Goal: Transaction & Acquisition: Purchase product/service

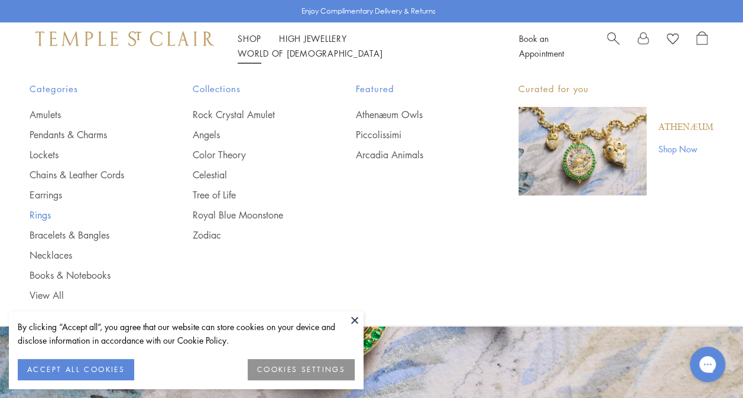
click at [45, 216] on link "Rings" at bounding box center [88, 215] width 116 height 13
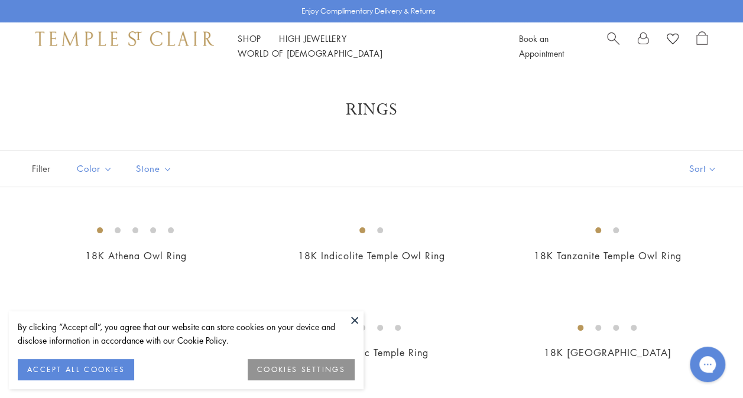
click at [311, 370] on button "COOKIES SETTINGS" at bounding box center [301, 369] width 107 height 21
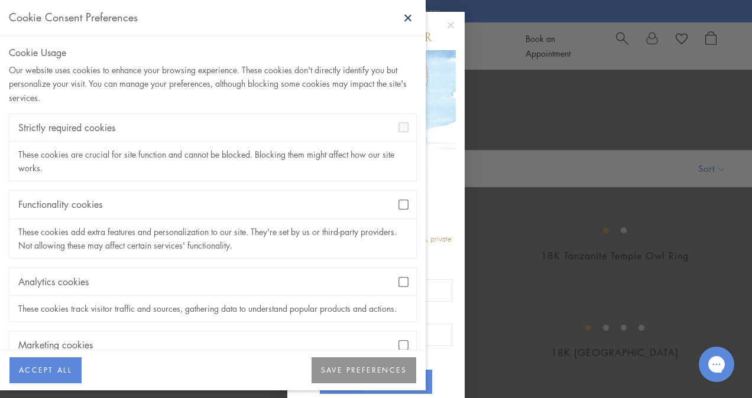
click at [379, 374] on button "SAVE PREFERENCES" at bounding box center [364, 371] width 105 height 26
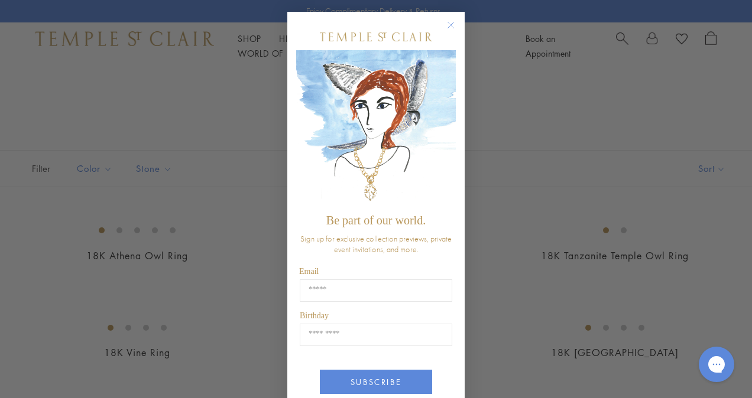
drag, startPoint x: 449, startPoint y: 26, endPoint x: 452, endPoint y: 48, distance: 22.6
click at [449, 26] on circle "Close dialog" at bounding box center [451, 25] width 14 height 14
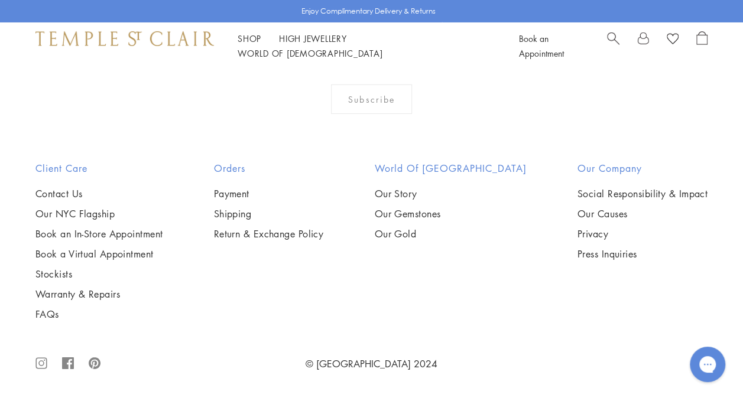
scroll to position [4767, 0]
